Goal: Information Seeking & Learning: Learn about a topic

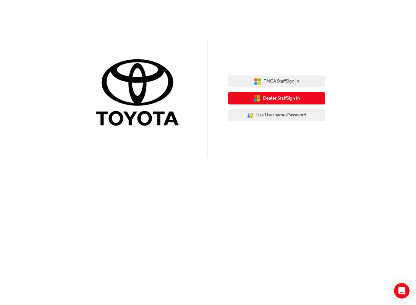
click at [276, 98] on span "Dealer Staff Sign In" at bounding box center [281, 98] width 37 height 7
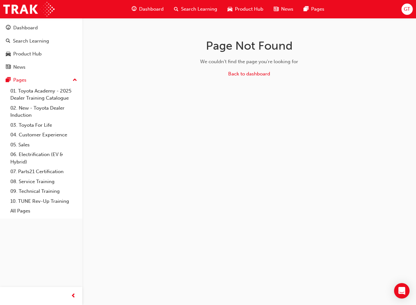
click at [154, 6] on span "Dashboard" at bounding box center [151, 8] width 25 height 7
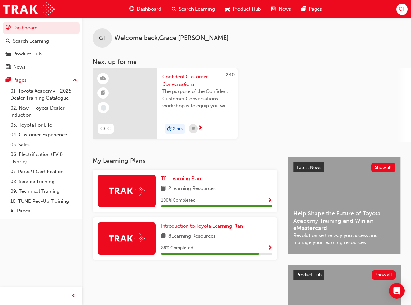
click at [180, 83] on span "Confident Customer Conversations" at bounding box center [197, 80] width 70 height 15
click at [194, 129] on span "calendar-icon" at bounding box center [193, 129] width 3 height 8
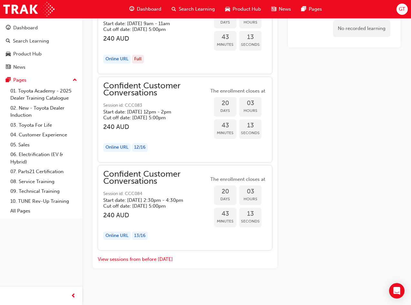
scroll to position [578, 0]
click at [180, 135] on div "Confident Customer Conversations Session id: CCC083 Start date: Wed 22 Oct 2025…" at bounding box center [155, 119] width 105 height 75
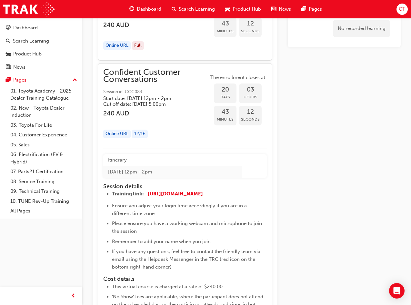
click at [173, 138] on div "Online URL 12 / 16" at bounding box center [155, 134] width 105 height 9
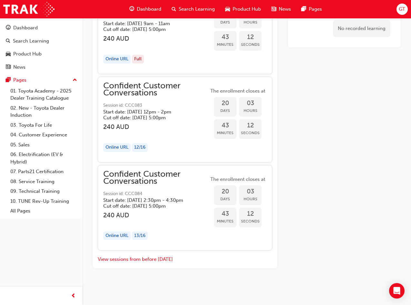
click at [174, 143] on div "Online URL 12 / 16" at bounding box center [155, 147] width 105 height 9
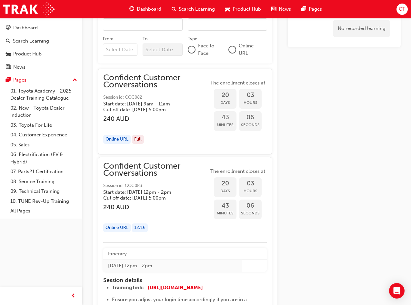
scroll to position [482, 0]
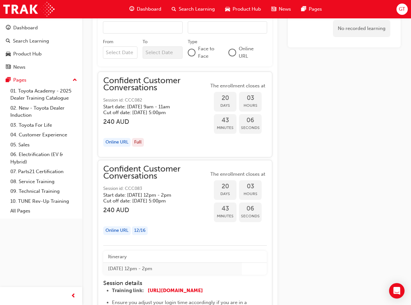
click at [174, 110] on h5 "Start date: Wed 22 Oct 2025 , 9am - 11am" at bounding box center [150, 107] width 95 height 6
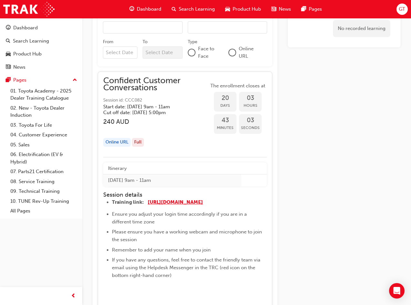
click at [198, 205] on span "https://us06web.zoom.us/j/4138492021" at bounding box center [175, 202] width 55 height 6
